Goal: Transaction & Acquisition: Purchase product/service

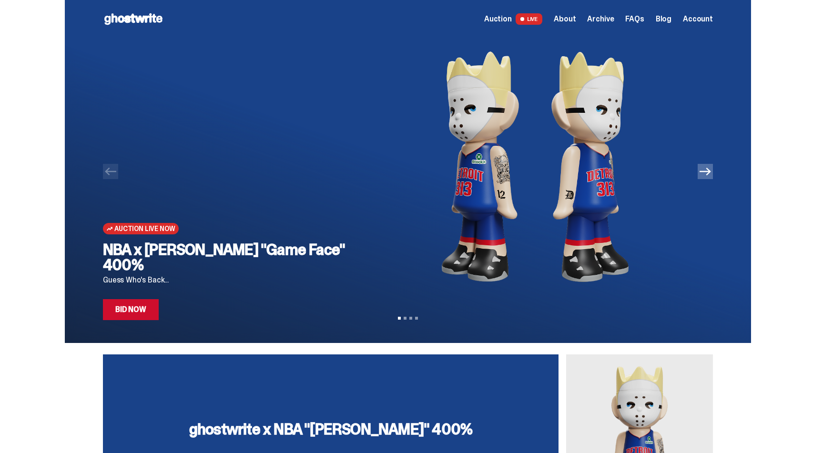
click at [150, 310] on link "Bid Now" at bounding box center [131, 309] width 56 height 21
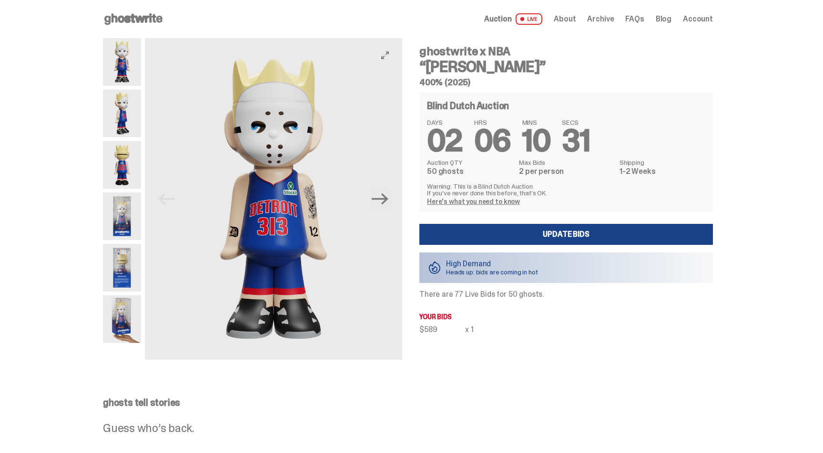
scroll to position [1, 0]
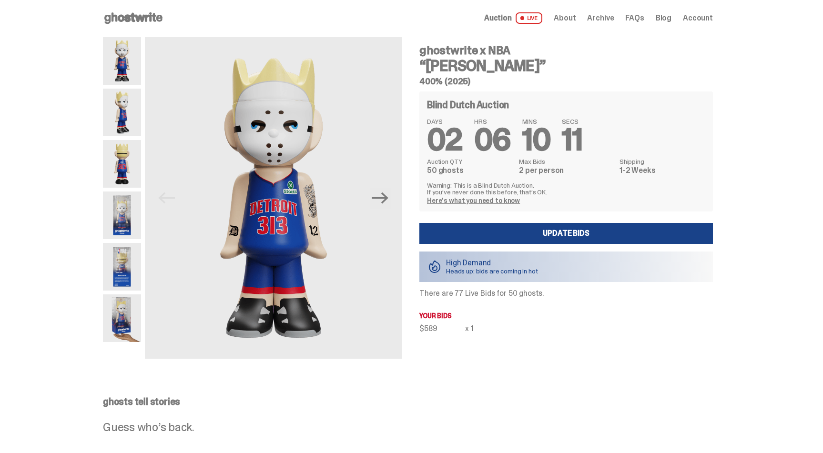
click at [122, 120] on img at bounding box center [122, 113] width 38 height 48
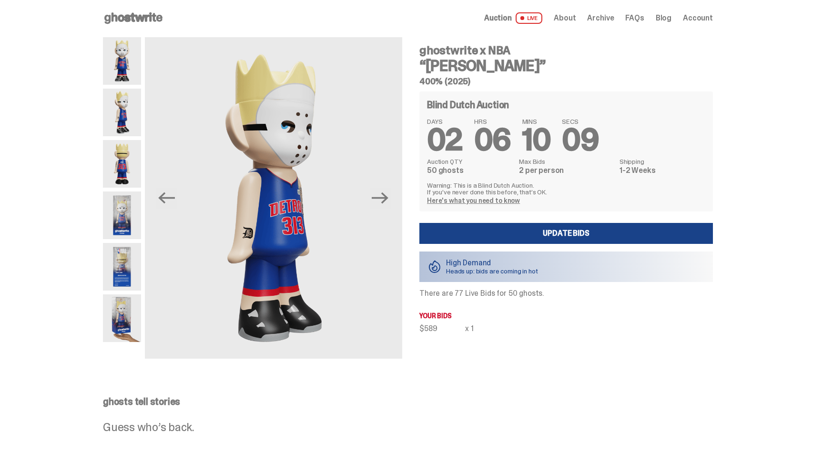
click at [124, 155] on img at bounding box center [122, 164] width 38 height 48
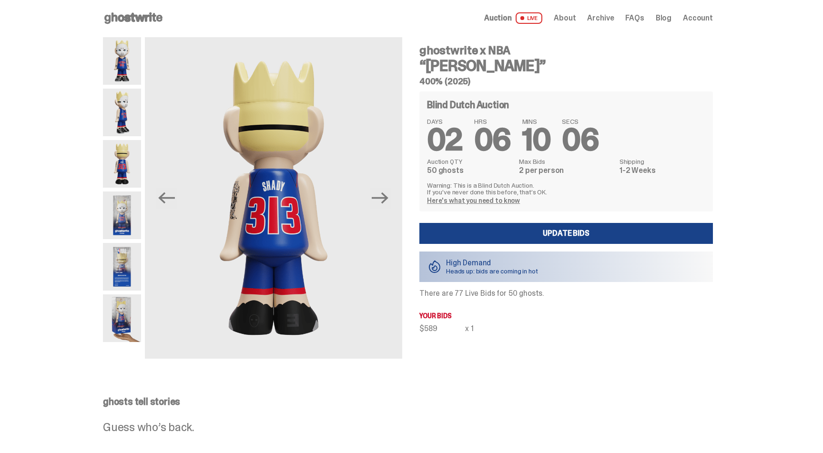
click at [127, 209] on img at bounding box center [122, 216] width 38 height 48
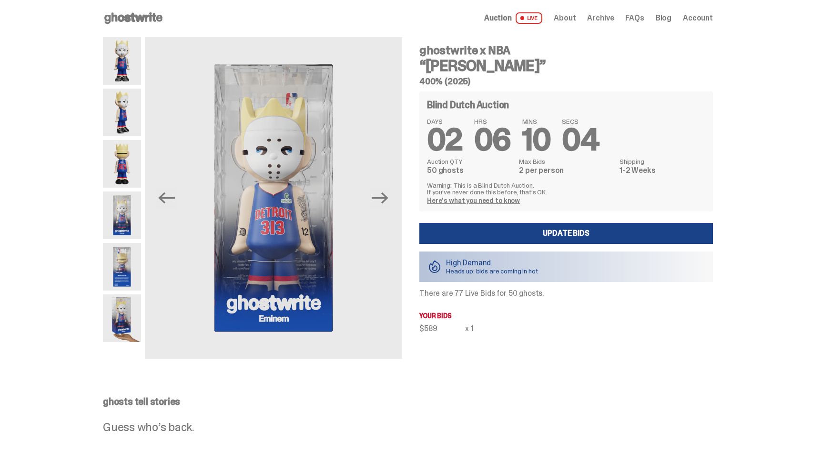
click at [125, 254] on img at bounding box center [122, 267] width 38 height 48
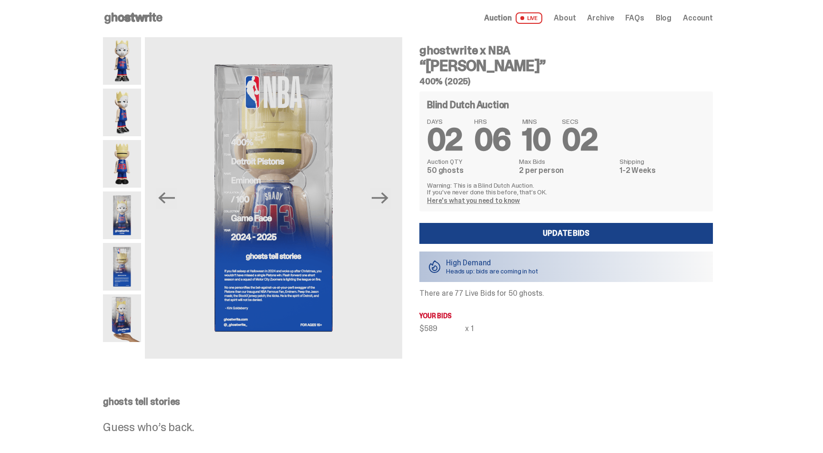
click at [128, 311] on img at bounding box center [122, 319] width 38 height 48
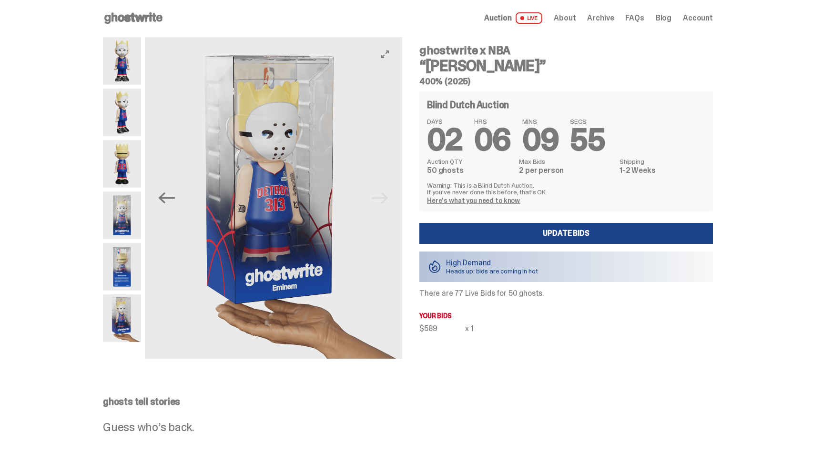
click at [263, 161] on img at bounding box center [273, 198] width 257 height 322
click at [127, 231] on img at bounding box center [122, 216] width 38 height 48
